Goal: Task Accomplishment & Management: Use online tool/utility

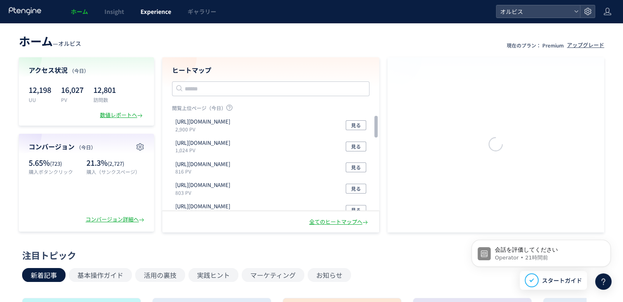
click at [158, 11] on span "Experience" at bounding box center [155, 11] width 31 height 8
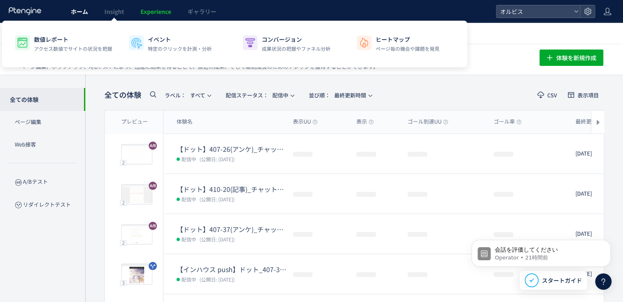
click at [82, 10] on span "ホーム" at bounding box center [79, 11] width 17 height 8
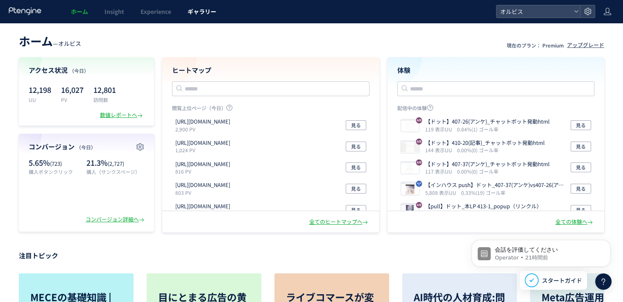
click at [218, 5] on link "ギャラリー" at bounding box center [201, 11] width 45 height 23
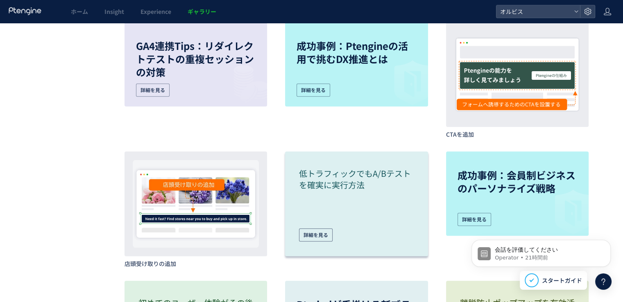
scroll to position [3441, 0]
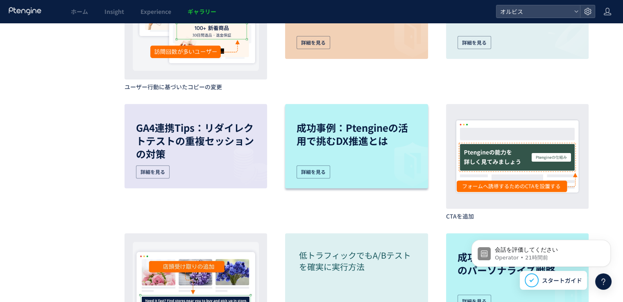
click at [354, 156] on div "成功事例：Ptengineの活用で挑むDX推進とは 詳細を見る" at bounding box center [357, 145] width 120 height 66
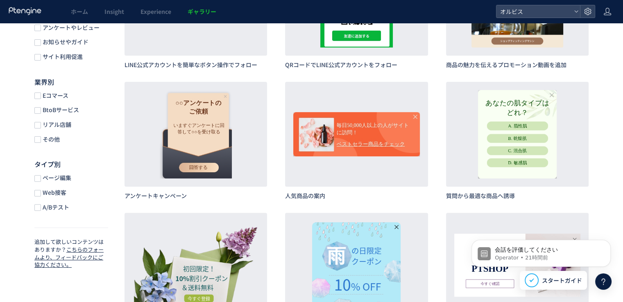
scroll to position [246, 0]
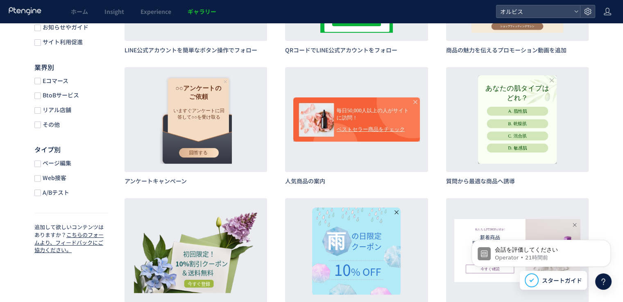
click at [52, 197] on span "A/Bテスト" at bounding box center [55, 193] width 28 height 8
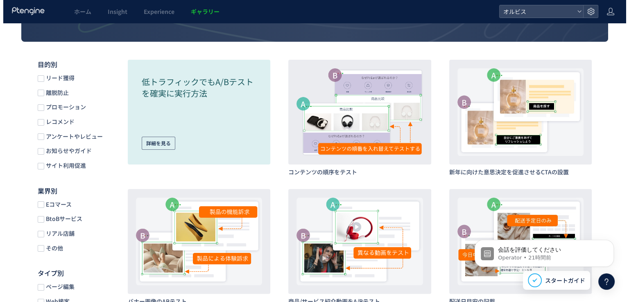
scroll to position [123, 0]
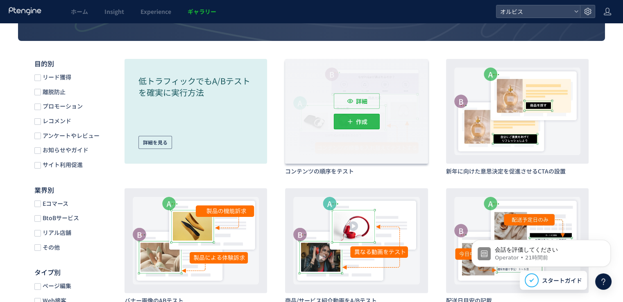
click at [367, 116] on p "作成" at bounding box center [361, 122] width 11 height 16
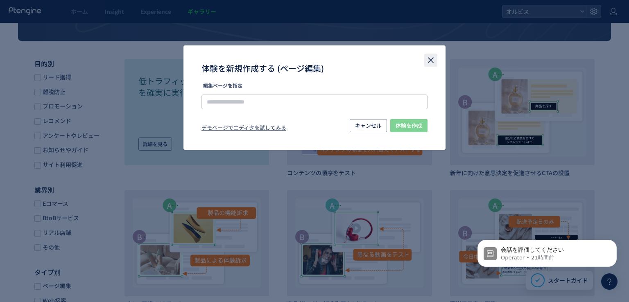
click at [429, 60] on icon "close" at bounding box center [431, 60] width 10 height 10
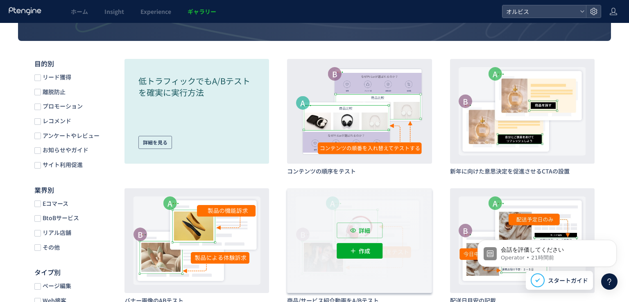
scroll to position [246, 0]
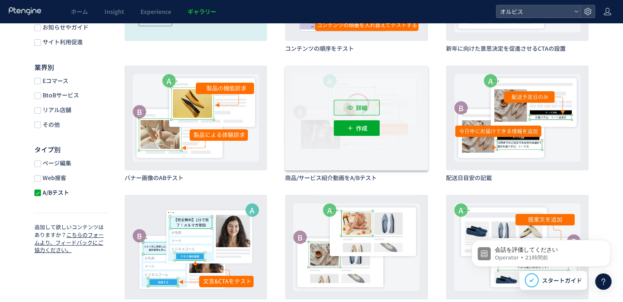
click at [365, 105] on p "詳細" at bounding box center [361, 108] width 11 height 16
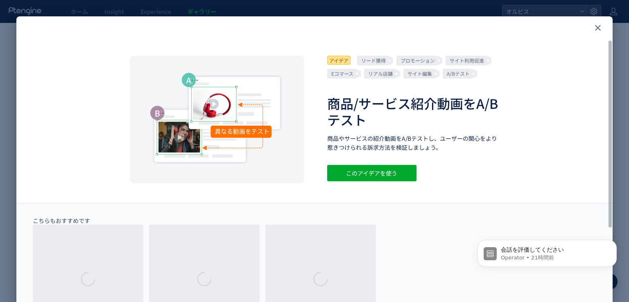
click at [380, 63] on p "リード獲得" at bounding box center [372, 61] width 31 height 10
click at [593, 25] on icon "close" at bounding box center [598, 28] width 10 height 10
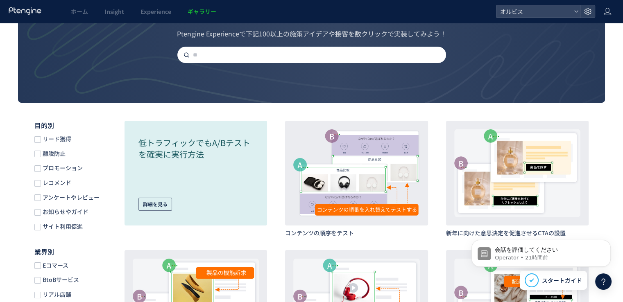
scroll to position [123, 0]
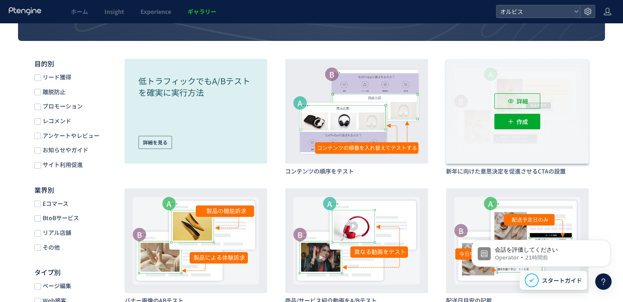
click at [523, 97] on p "詳細" at bounding box center [521, 101] width 11 height 16
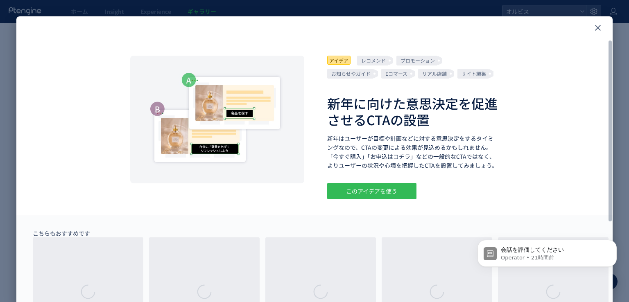
click at [388, 187] on div "このアイデアを使う" at bounding box center [371, 191] width 89 height 16
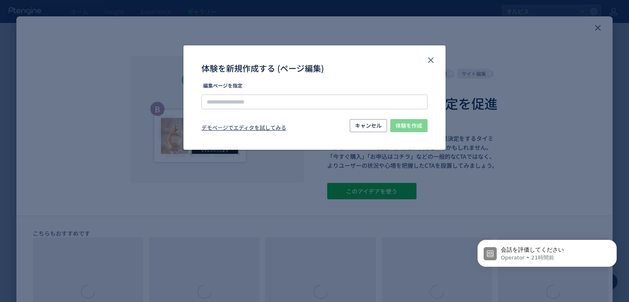
click at [281, 129] on div "デモページでエディタを試してみる" at bounding box center [244, 129] width 85 height 10
click at [366, 124] on span "キャンセル" at bounding box center [368, 125] width 27 height 13
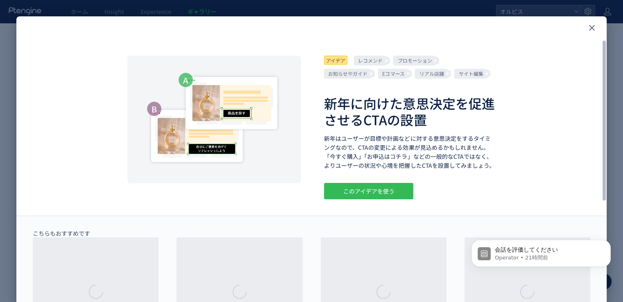
click at [363, 191] on div "このアイデアを使う" at bounding box center [368, 191] width 89 height 16
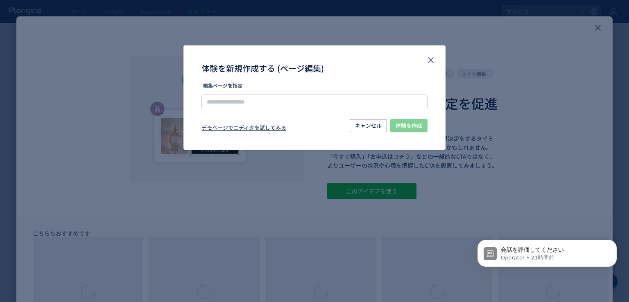
click at [276, 126] on div "デモページでエディタを試してみる" at bounding box center [244, 129] width 85 height 10
click at [364, 128] on span "キャンセル" at bounding box center [368, 125] width 27 height 13
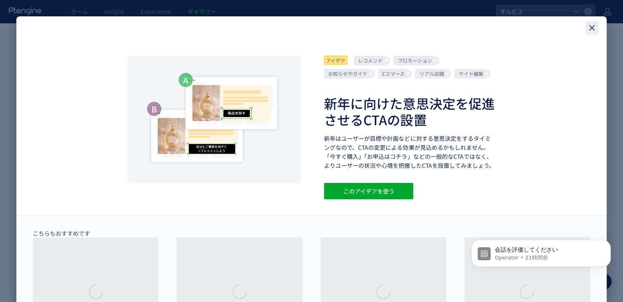
click at [590, 27] on icon "close" at bounding box center [592, 28] width 10 height 10
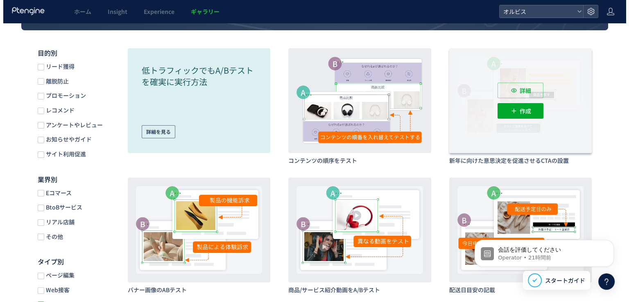
scroll to position [123, 0]
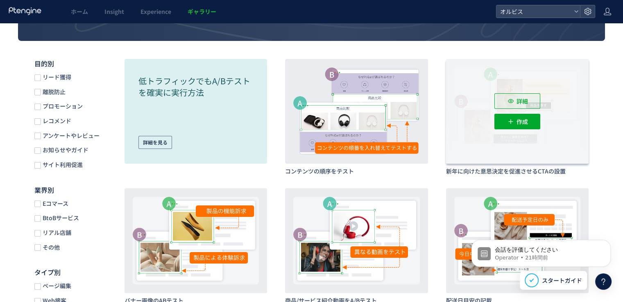
click at [519, 97] on p "詳細" at bounding box center [521, 101] width 11 height 16
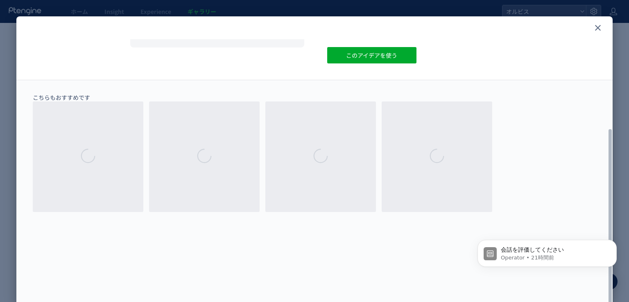
scroll to position [54, 0]
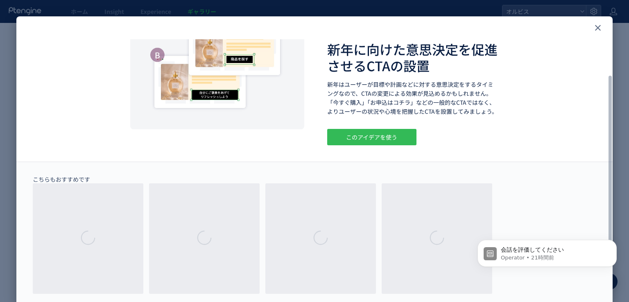
click at [350, 133] on div "このアイデアを使う" at bounding box center [371, 137] width 89 height 16
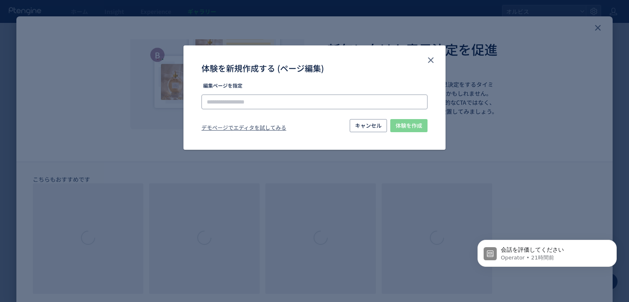
click at [288, 106] on input "体験を新規作成する (ページ編集)" at bounding box center [315, 102] width 226 height 15
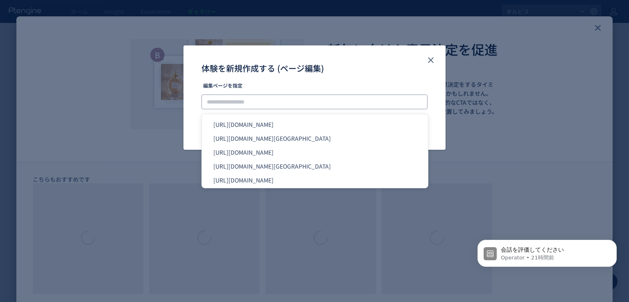
paste input "**********"
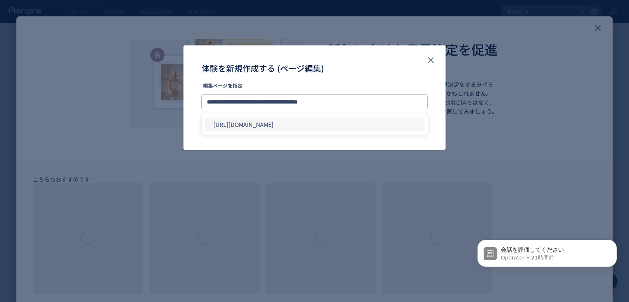
type input "**********"
click at [378, 127] on li "[URL][DOMAIN_NAME]" at bounding box center [315, 125] width 220 height 14
click at [416, 129] on span "体験を作成" at bounding box center [409, 125] width 27 height 13
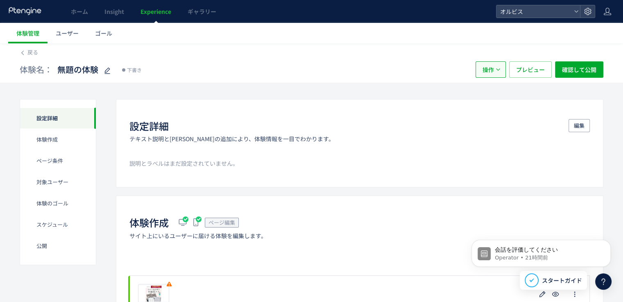
click at [498, 66] on button "操作" at bounding box center [491, 69] width 30 height 16
click at [494, 109] on li "削除" at bounding box center [492, 109] width 28 height 15
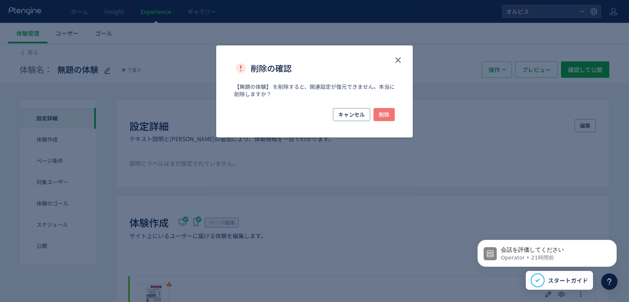
click at [385, 120] on span "削除" at bounding box center [384, 114] width 11 height 13
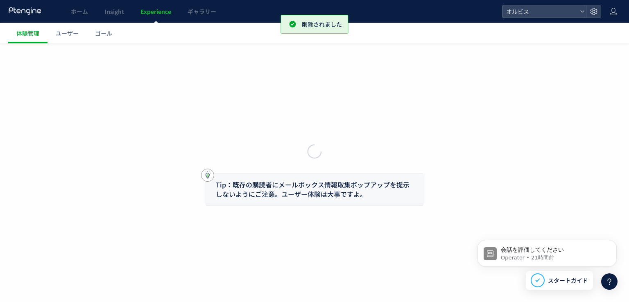
click at [384, 116] on div at bounding box center [314, 151] width 629 height 302
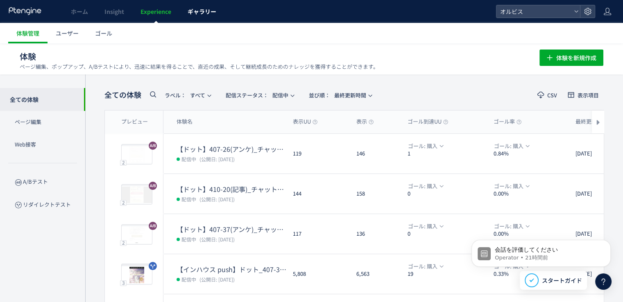
click at [220, 5] on link "ギャラリー" at bounding box center [201, 11] width 45 height 23
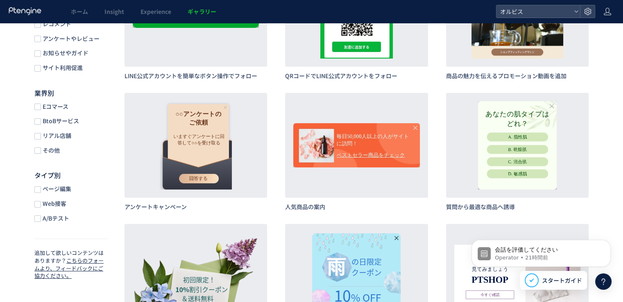
scroll to position [246, 0]
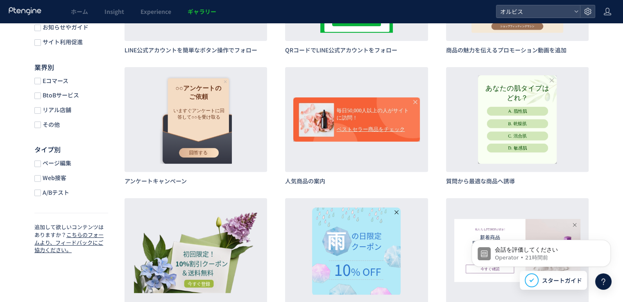
click at [52, 166] on span "ページ編集" at bounding box center [56, 163] width 30 height 8
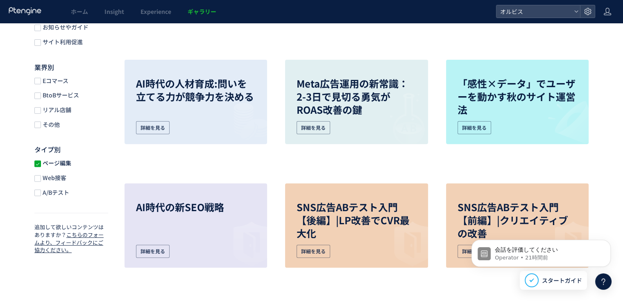
click at [62, 165] on span "ページ編集" at bounding box center [56, 163] width 30 height 8
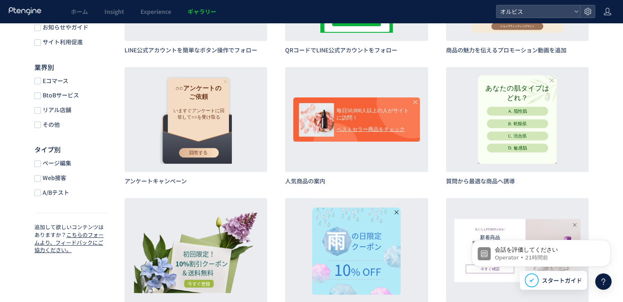
click at [57, 191] on span "A/Bテスト" at bounding box center [55, 193] width 28 height 8
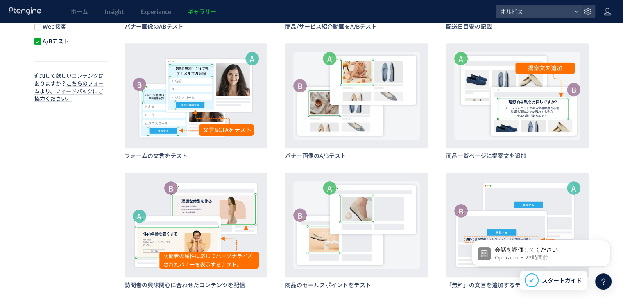
scroll to position [283, 0]
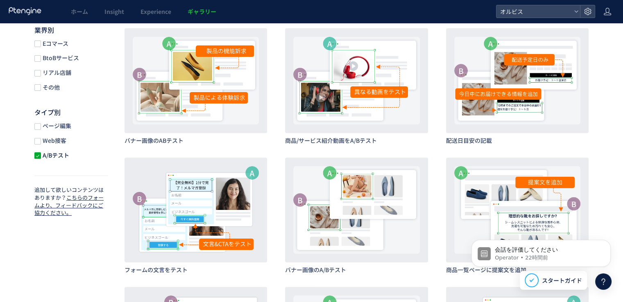
click at [51, 127] on span "ページ編集" at bounding box center [56, 126] width 30 height 8
click at [45, 154] on span "A/Bテスト" at bounding box center [55, 156] width 28 height 8
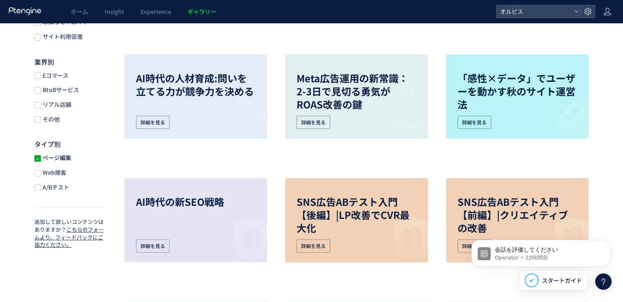
scroll to position [205, 0]
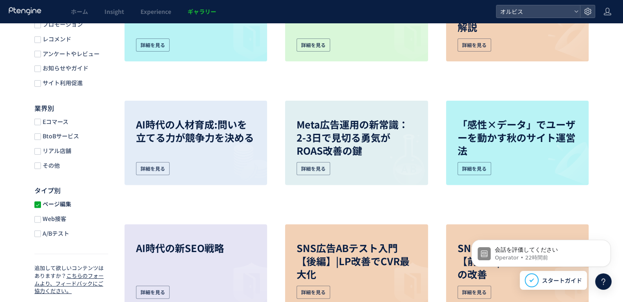
click at [52, 221] on span "Web接客" at bounding box center [53, 219] width 25 height 8
click at [52, 207] on span "ページ編集" at bounding box center [56, 204] width 30 height 8
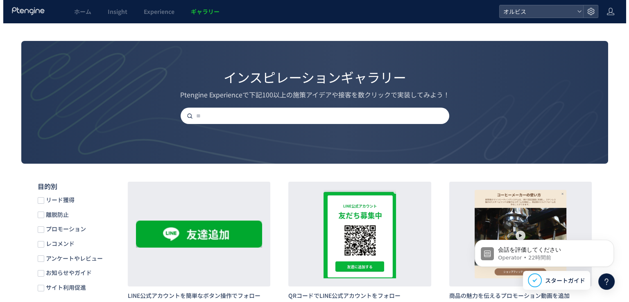
scroll to position [164, 0]
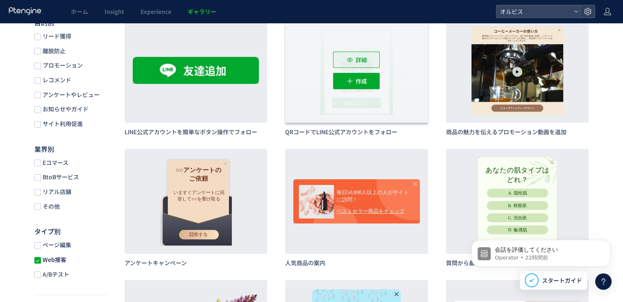
click at [352, 64] on button "詳細" at bounding box center [356, 60] width 47 height 16
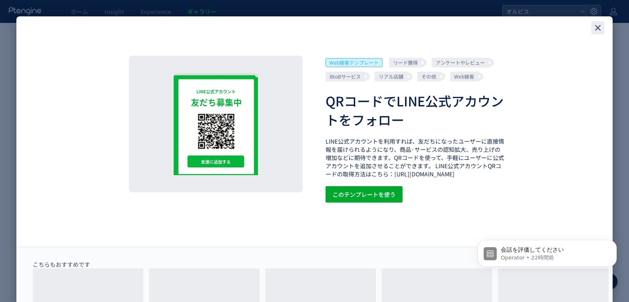
click at [597, 27] on use "close" at bounding box center [598, 28] width 6 height 6
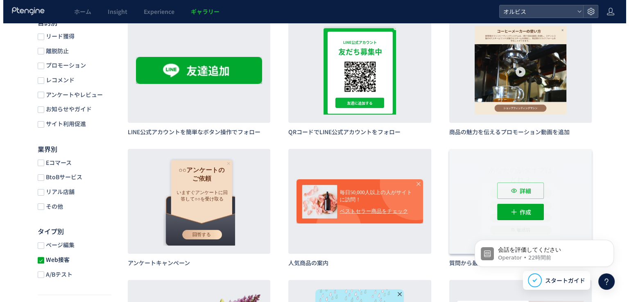
scroll to position [123, 0]
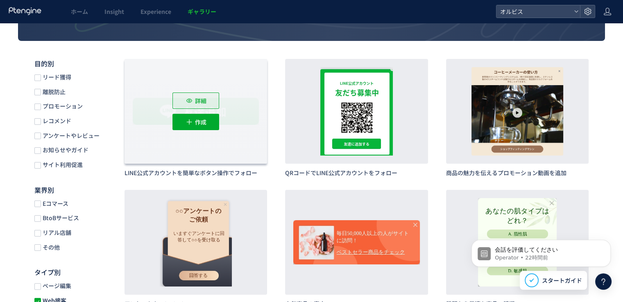
click at [187, 104] on icon "button" at bounding box center [189, 101] width 8 height 8
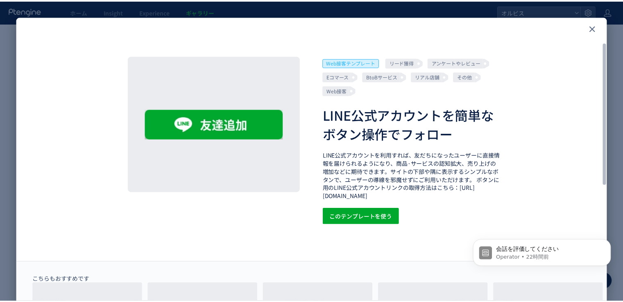
scroll to position [41, 0]
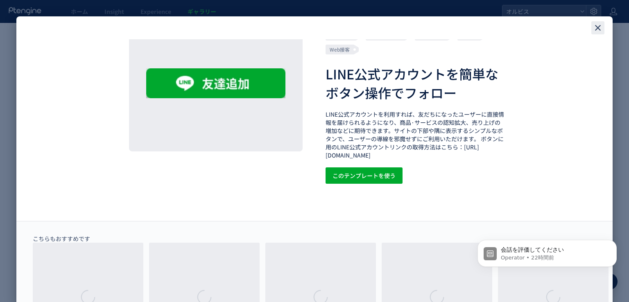
click at [603, 28] on div "close" at bounding box center [597, 27] width 13 height 13
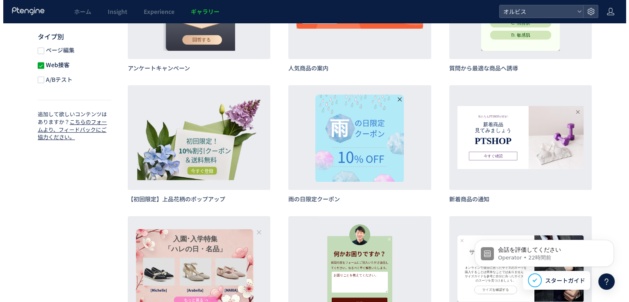
scroll to position [369, 0]
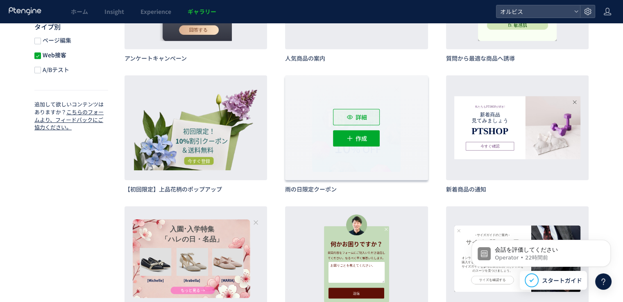
click at [345, 122] on button "詳細" at bounding box center [356, 117] width 47 height 16
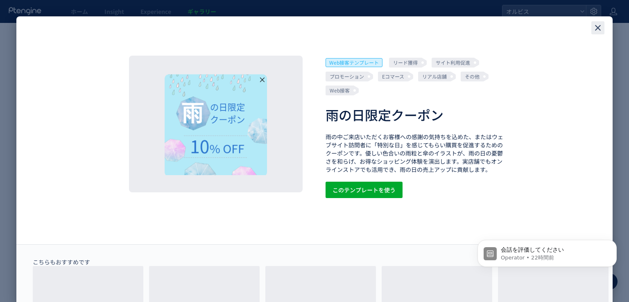
click at [594, 25] on icon "close" at bounding box center [598, 28] width 10 height 10
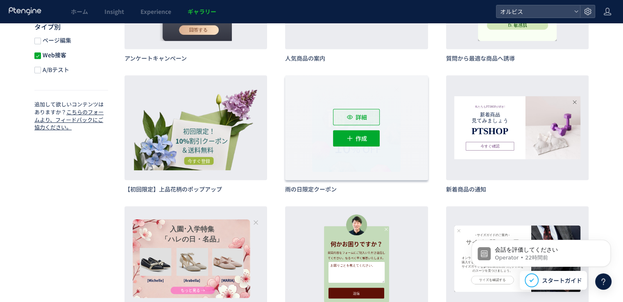
click at [359, 114] on span "詳細" at bounding box center [361, 117] width 11 height 16
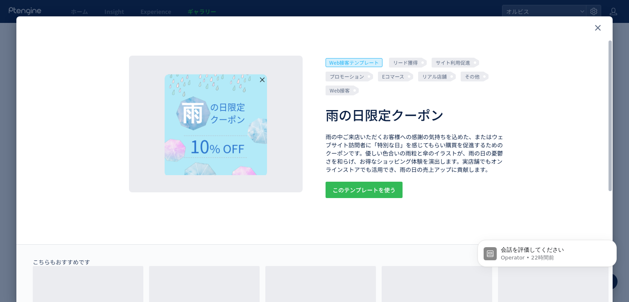
click at [367, 186] on span "このテンプレートを使う" at bounding box center [364, 190] width 63 height 16
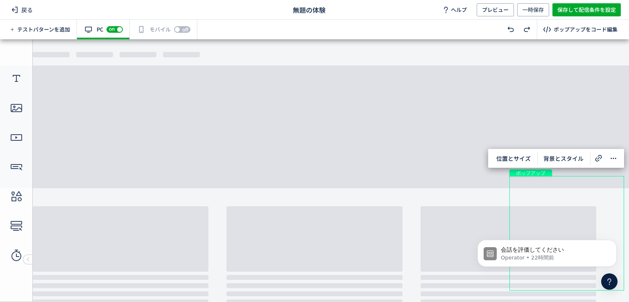
click at [157, 25] on div "有効な編集箇所が確認されません モバイル off on" at bounding box center [164, 30] width 68 height 20
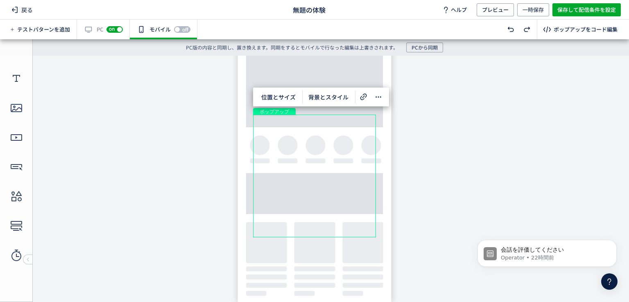
click at [319, 151] on div "ポップアップ" at bounding box center [314, 176] width 123 height 123
click at [349, 164] on div "ポップアップ" at bounding box center [314, 176] width 123 height 123
click at [367, 126] on div "クローズボタン" at bounding box center [369, 126] width 10 height 10
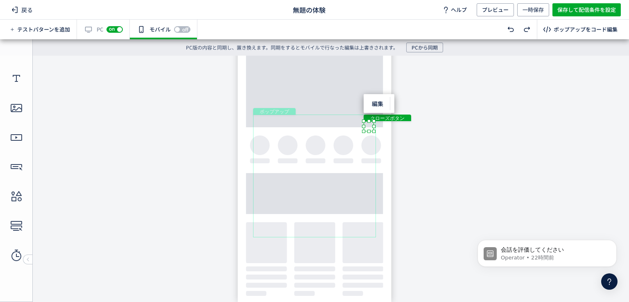
click at [338, 184] on div "ポップアップ" at bounding box center [314, 176] width 123 height 123
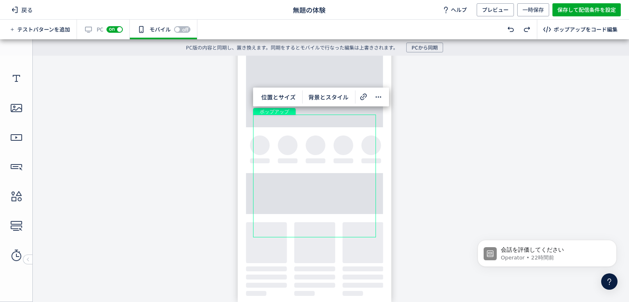
click at [203, 141] on body "undefined ポップアップ undefined ポップアップ クローズボタン" at bounding box center [314, 176] width 629 height 240
click at [16, 10] on icon at bounding box center [15, 10] width 10 height 10
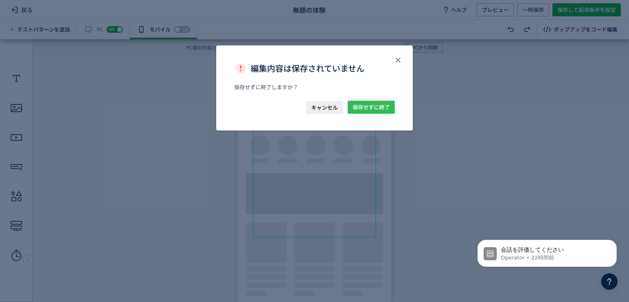
click at [370, 104] on span "保存せずに終了" at bounding box center [371, 107] width 37 height 13
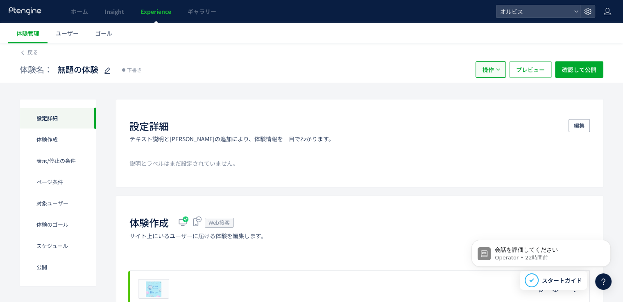
click at [487, 63] on span "操作" at bounding box center [487, 69] width 11 height 16
click at [498, 110] on li "削除" at bounding box center [492, 109] width 28 height 15
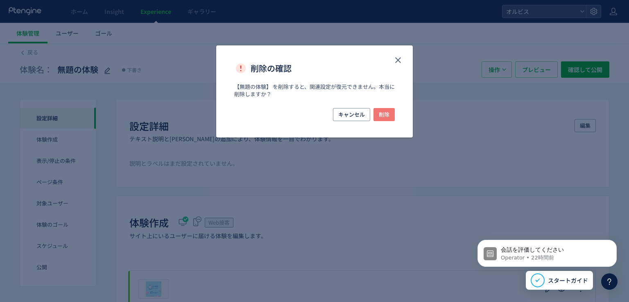
click at [381, 116] on span "削除" at bounding box center [384, 114] width 11 height 13
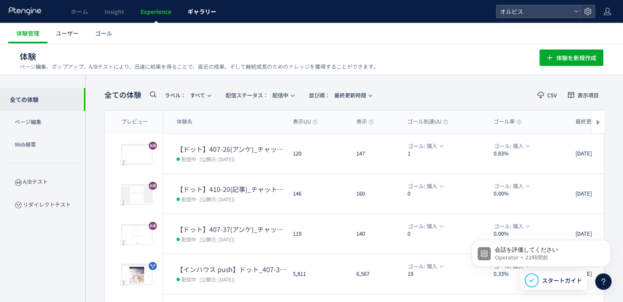
click at [196, 1] on link "ギャラリー" at bounding box center [201, 11] width 45 height 23
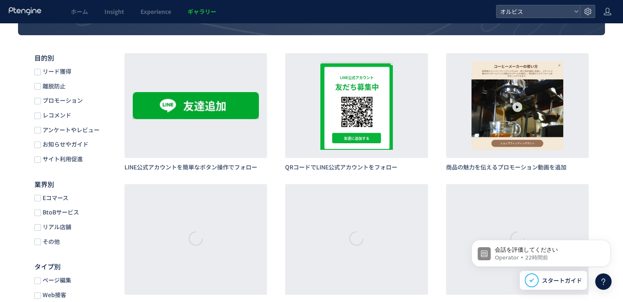
scroll to position [164, 0]
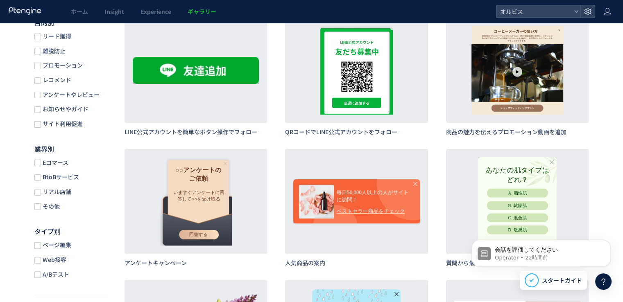
click at [64, 262] on span "Web接客" at bounding box center [53, 260] width 25 height 8
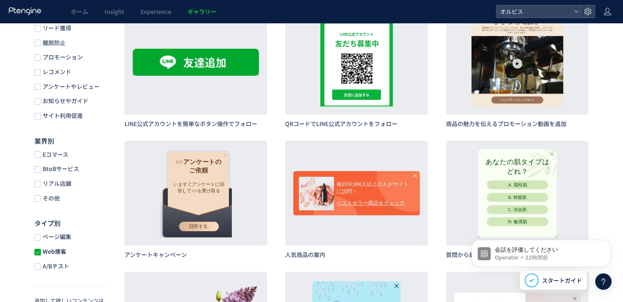
scroll to position [246, 0]
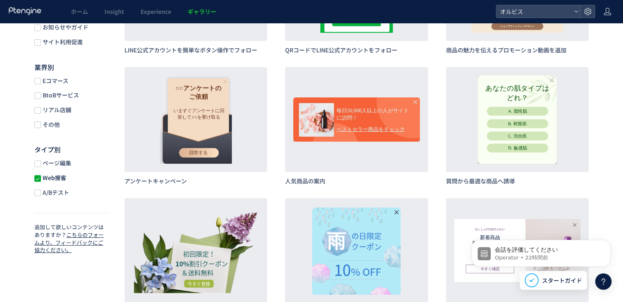
click at [54, 178] on span "Web接客" at bounding box center [53, 178] width 25 height 8
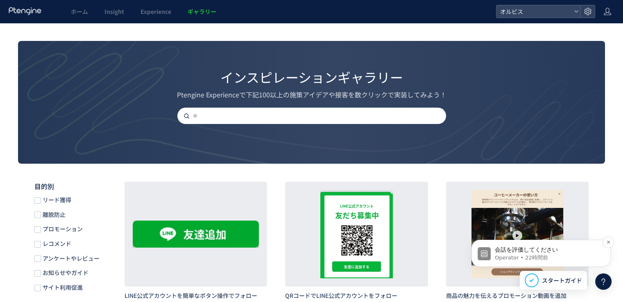
click at [514, 250] on span "会話を評価してください" at bounding box center [526, 250] width 63 height 7
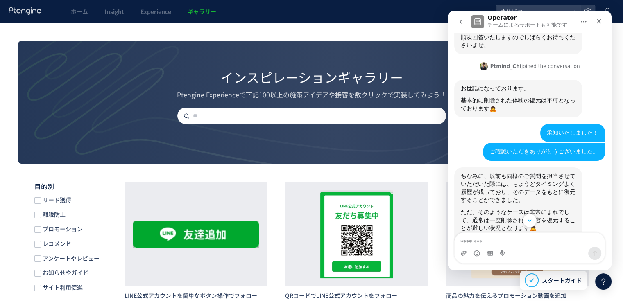
scroll to position [253, 0]
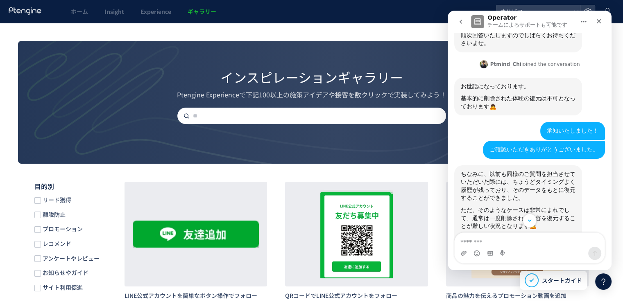
click at [510, 122] on div "承知いたしました！ オルビス • 23時間前" at bounding box center [529, 131] width 151 height 19
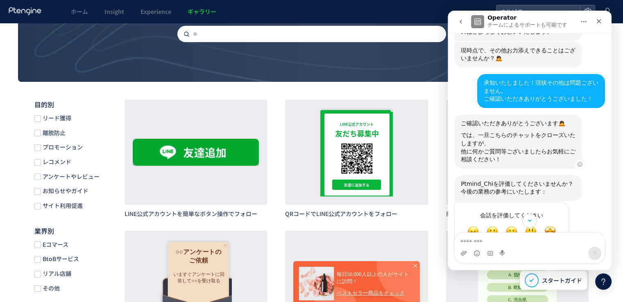
scroll to position [505, 0]
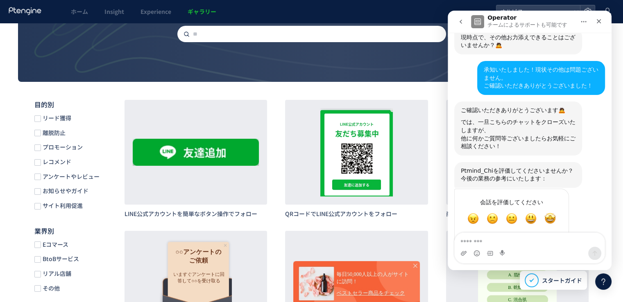
click at [458, 21] on icon "go back" at bounding box center [461, 21] width 7 height 7
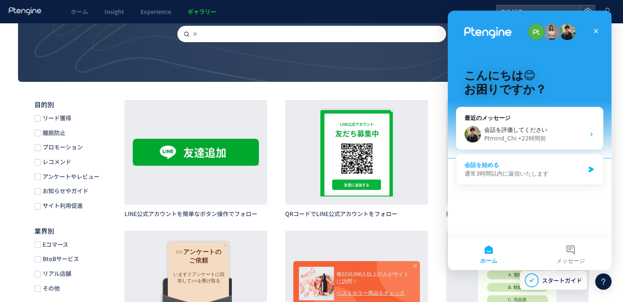
scroll to position [246, 0]
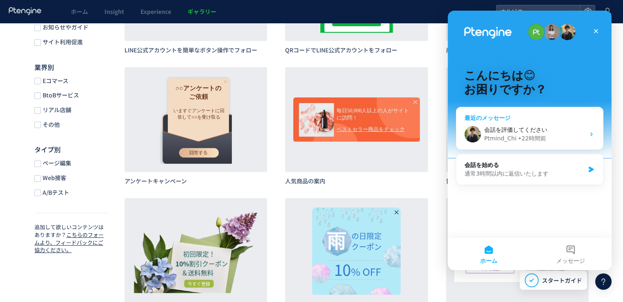
click at [530, 121] on div "会話を評価してください Ptmind_Chi • 22時間前" at bounding box center [529, 134] width 147 height 30
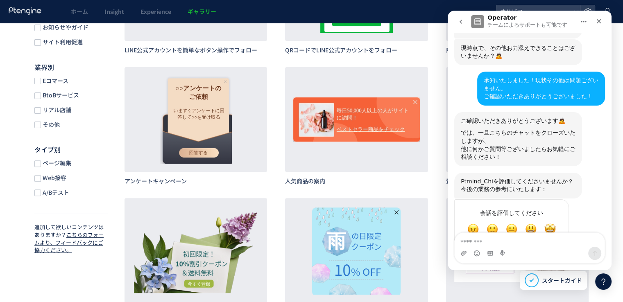
scroll to position [505, 0]
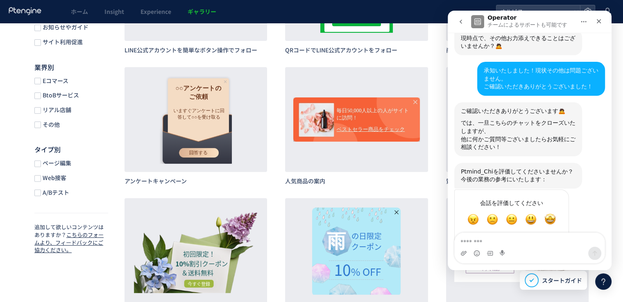
click at [464, 26] on button "go back" at bounding box center [461, 22] width 16 height 16
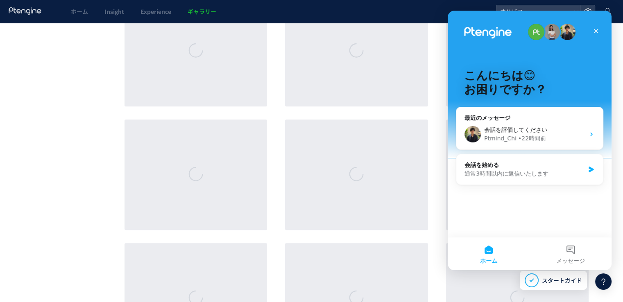
scroll to position [3400, 0]
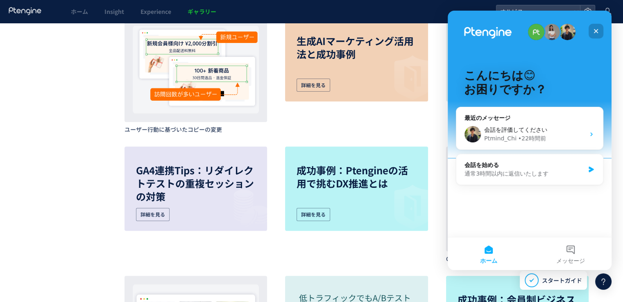
click at [598, 28] on icon "クローズ" at bounding box center [596, 31] width 7 height 7
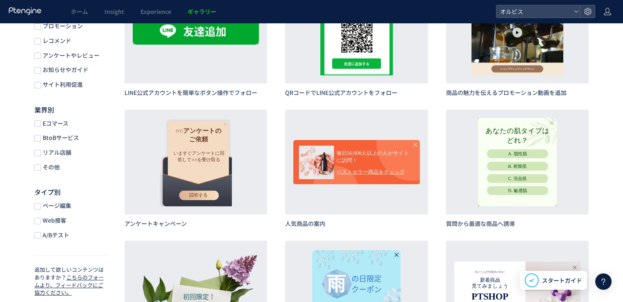
scroll to position [205, 0]
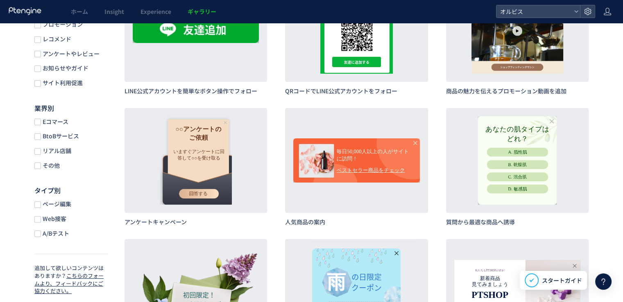
click at [63, 206] on span "ページ編集" at bounding box center [56, 204] width 30 height 8
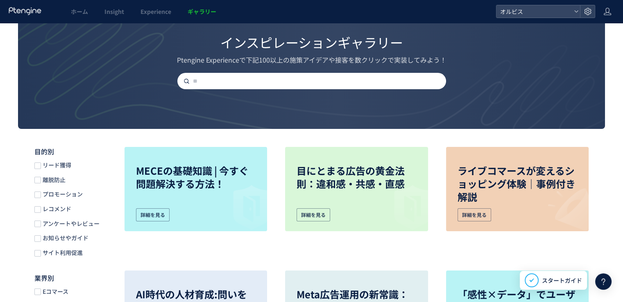
scroll to position [123, 0]
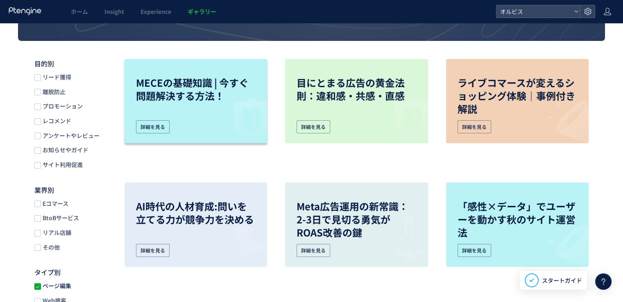
click at [214, 95] on p "MECEの基礎知識 | 今すぐ問題解決する方法！" at bounding box center [196, 89] width 120 height 26
click at [390, 76] on p "目にとまる広告の黄金法則：違和感・共感・直感" at bounding box center [357, 89] width 120 height 26
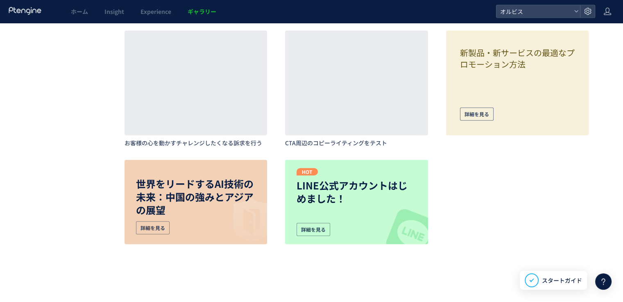
scroll to position [5153, 0]
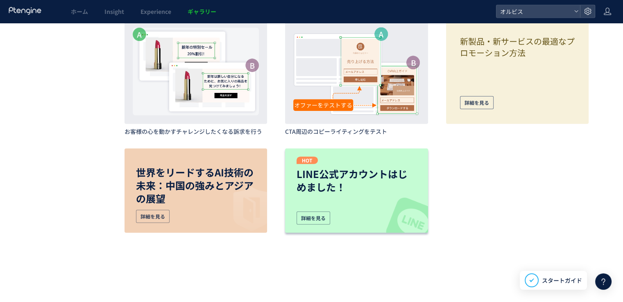
click at [334, 213] on div "詳細を見る" at bounding box center [357, 218] width 120 height 13
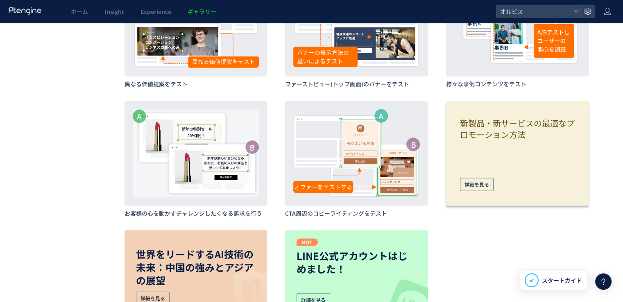
click at [537, 163] on div "新製品・新サービスの最適なプロモーション方法 詳細を見る" at bounding box center [517, 153] width 126 height 88
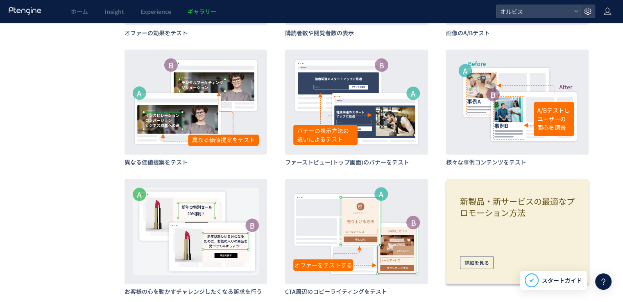
scroll to position [4948, 0]
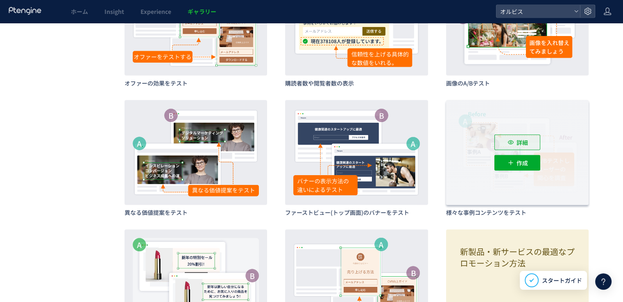
click at [532, 145] on div "詳細" at bounding box center [517, 143] width 46 height 16
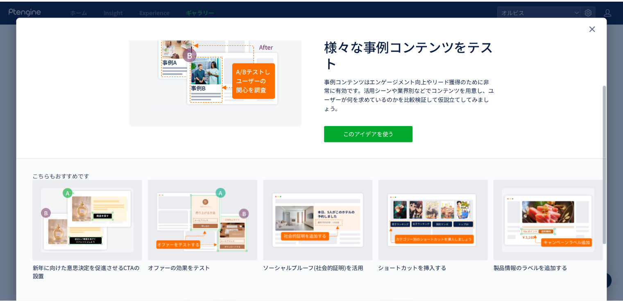
scroll to position [123, 0]
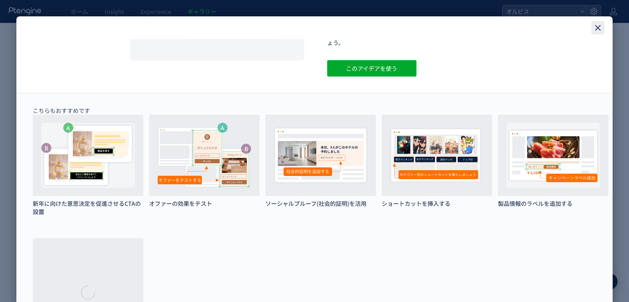
click at [603, 25] on div "close" at bounding box center [597, 27] width 13 height 13
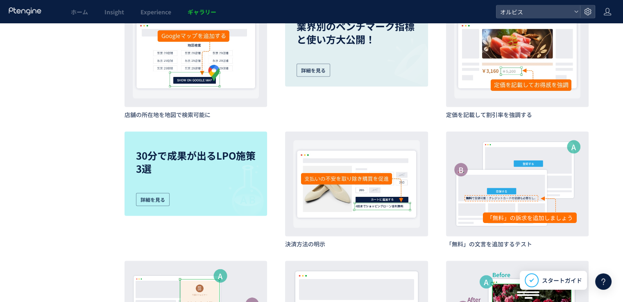
scroll to position [4629, 0]
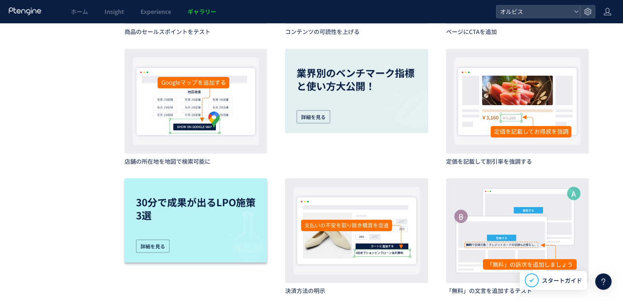
click at [228, 212] on img at bounding box center [241, 236] width 51 height 51
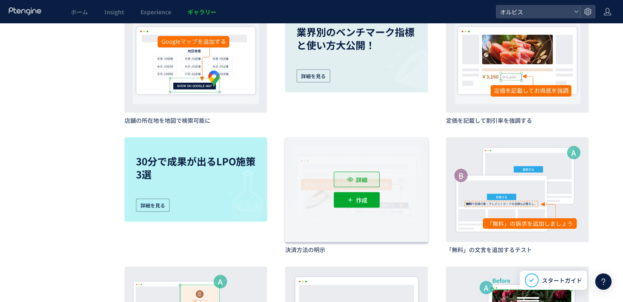
scroll to position [4547, 0]
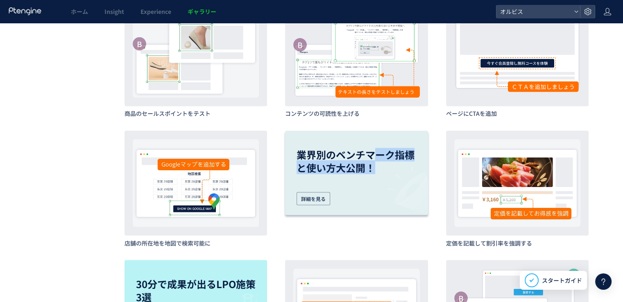
click at [373, 161] on p "業界別のベンチマーク指標と使い方大公開！" at bounding box center [357, 161] width 120 height 26
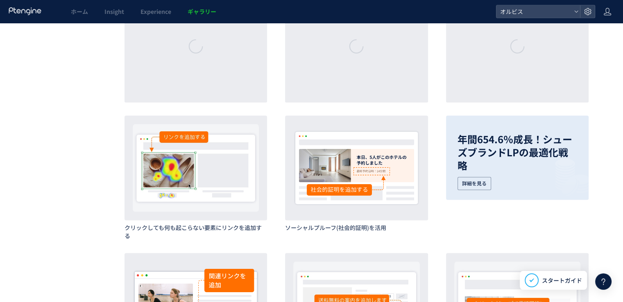
scroll to position [4178, 0]
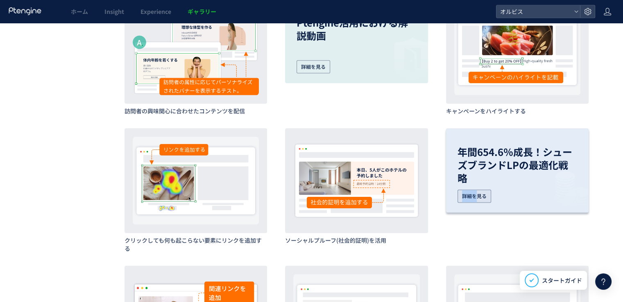
click at [474, 190] on div "詳細を見る" at bounding box center [475, 196] width 34 height 13
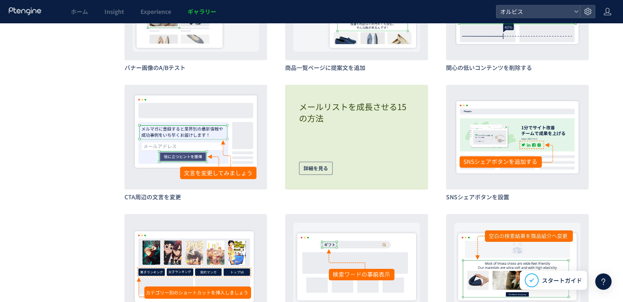
scroll to position [3769, 0]
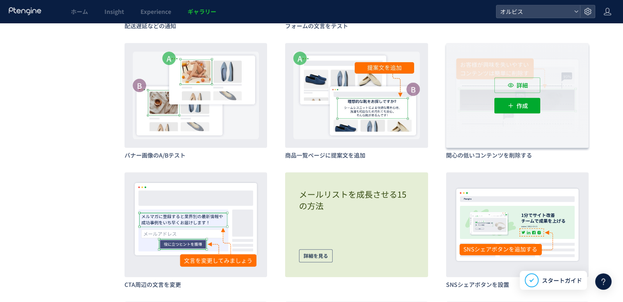
click at [554, 69] on div "詳細 作成" at bounding box center [517, 95] width 143 height 105
click at [512, 90] on div "詳細" at bounding box center [517, 85] width 46 height 16
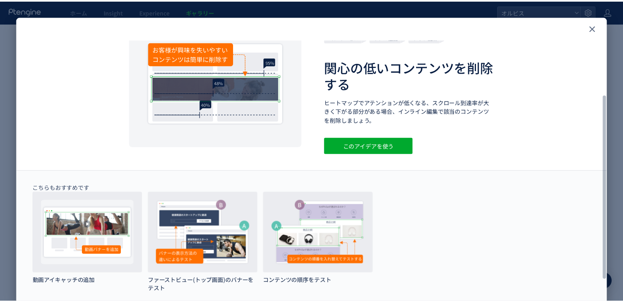
scroll to position [82, 0]
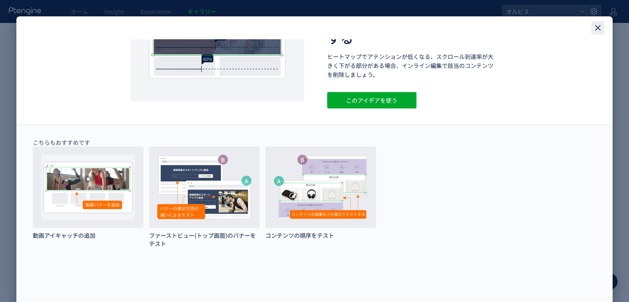
click at [598, 28] on icon "close" at bounding box center [598, 28] width 10 height 10
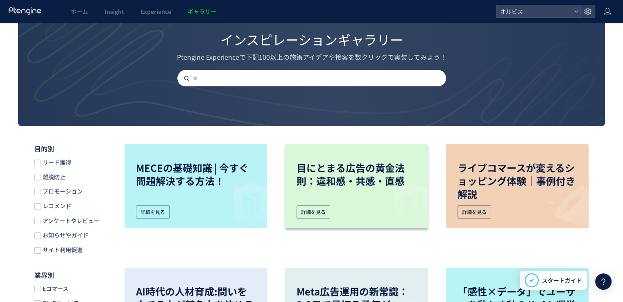
scroll to position [82, 0]
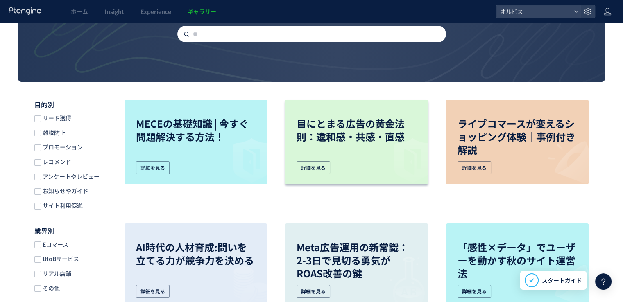
click at [369, 128] on p "目にとまる広告の黄金法則：違和感・共感・直感" at bounding box center [357, 130] width 120 height 26
